Goal: Information Seeking & Learning: Find specific fact

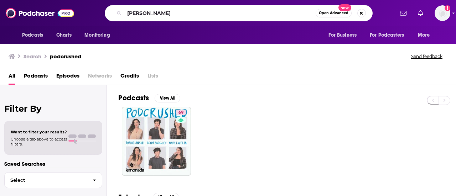
type input "[PERSON_NAME]"
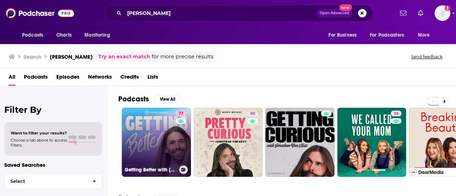
click at [155, 134] on link "77 Getting Better with [PERSON_NAME]" at bounding box center [156, 142] width 69 height 69
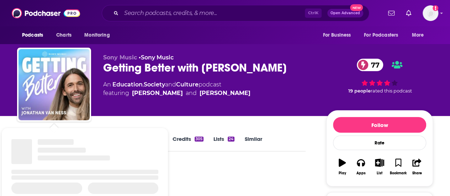
scroll to position [94, 0]
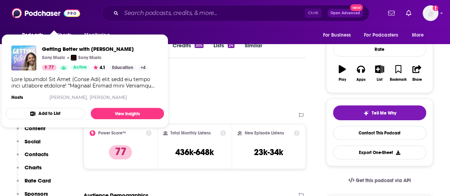
click at [208, 90] on div "Podcast Insights" at bounding box center [158, 88] width 283 height 36
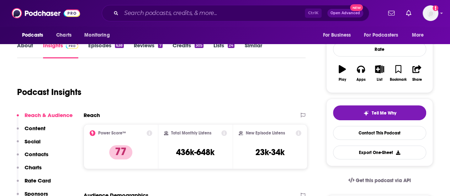
scroll to position [0, 0]
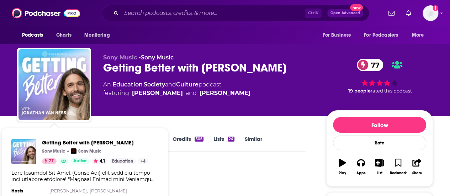
drag, startPoint x: 311, startPoint y: 65, endPoint x: 104, endPoint y: 68, distance: 206.9
click at [104, 68] on div "Getting Better with [PERSON_NAME] 77" at bounding box center [209, 68] width 212 height 14
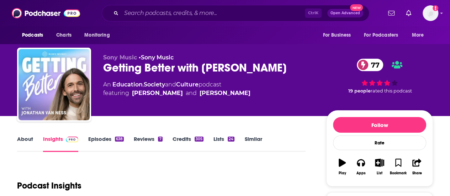
copy h2 "Getting Better with [PERSON_NAME]"
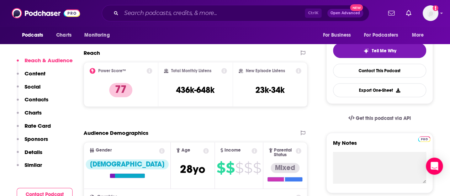
scroll to position [178, 0]
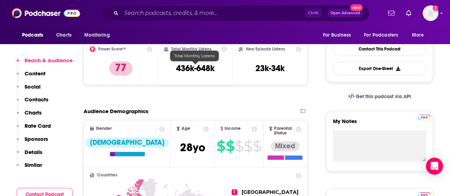
click at [192, 67] on h3 "436k-648k" at bounding box center [195, 68] width 38 height 11
drag, startPoint x: 192, startPoint y: 67, endPoint x: 210, endPoint y: 67, distance: 18.9
click at [210, 67] on h3 "436k-648k" at bounding box center [195, 68] width 38 height 11
copy h3 "436k-648k"
